Goal: Transaction & Acquisition: Purchase product/service

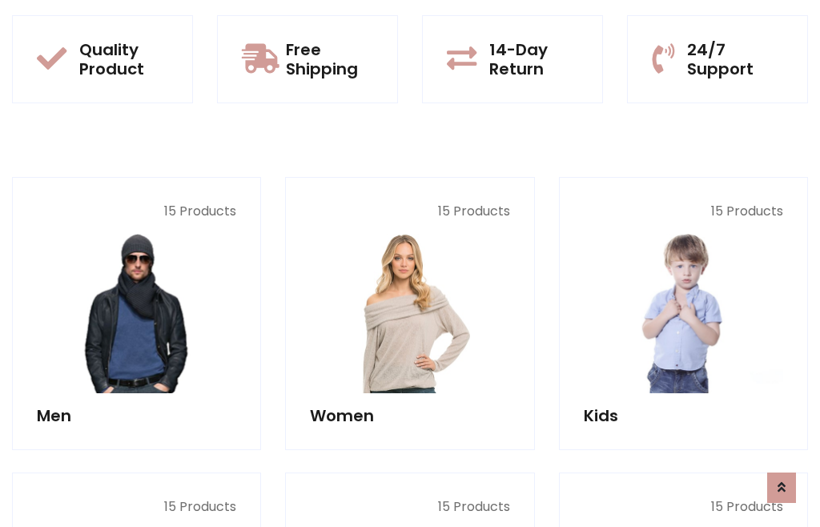
scroll to position [1304, 0]
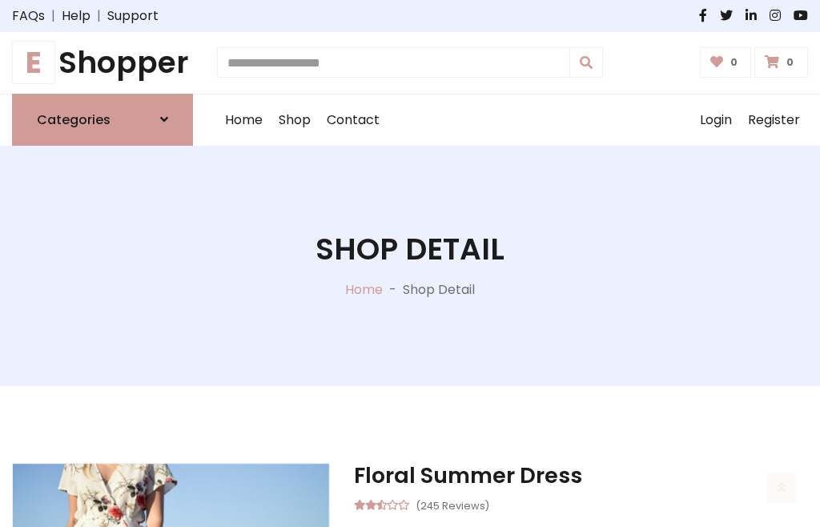
click at [102, 62] on h1 "E Shopper" at bounding box center [102, 63] width 181 height 36
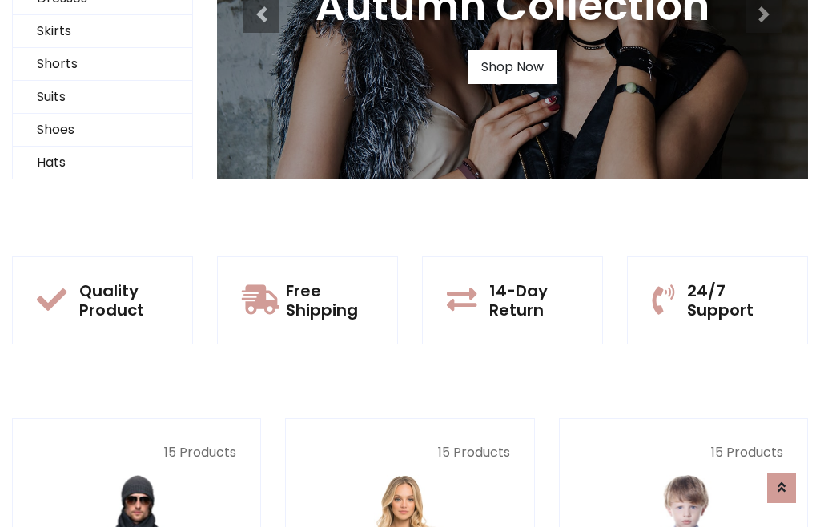
scroll to position [154, 0]
